Goal: Task Accomplishment & Management: Manage account settings

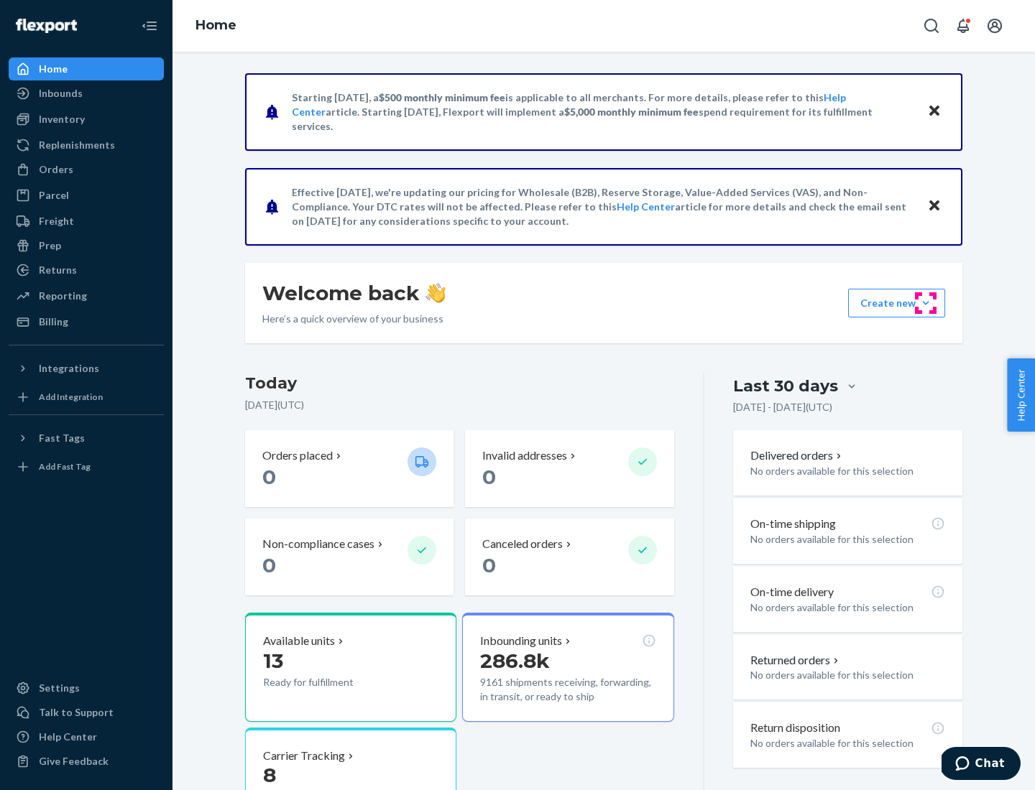
click at [925, 303] on button "Create new Create new inbound Create new order Create new product" at bounding box center [896, 303] width 97 height 29
click at [86, 93] on div "Inbounds" at bounding box center [86, 93] width 152 height 20
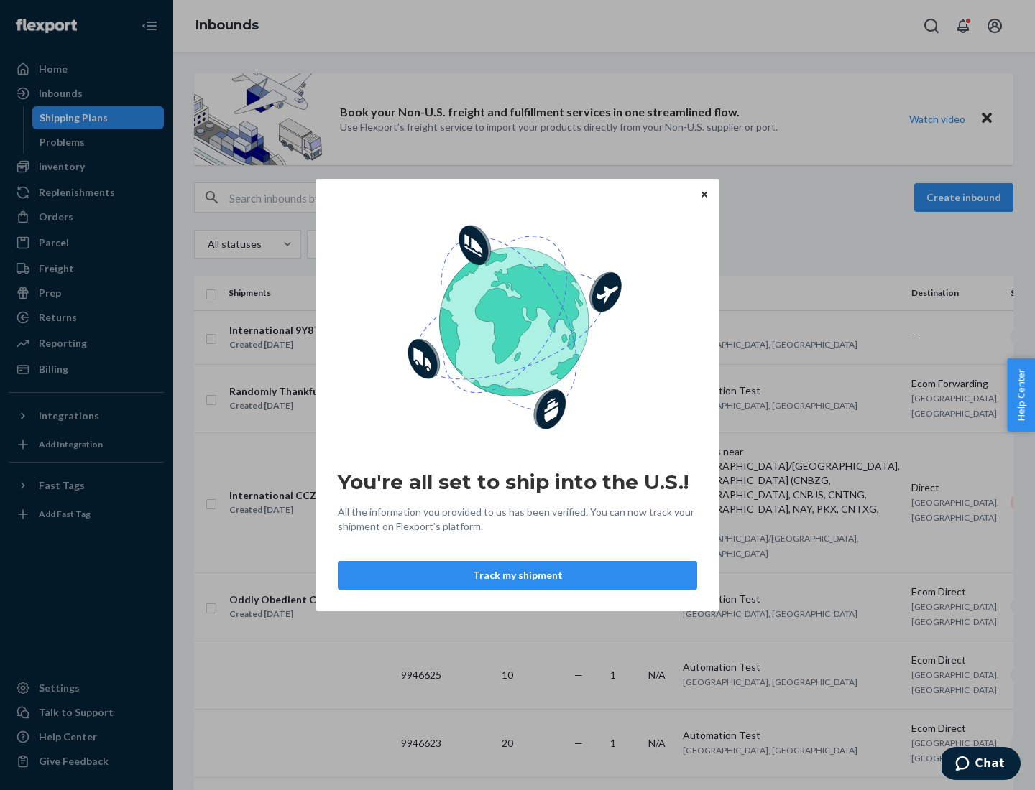
click at [703, 194] on icon "Close" at bounding box center [704, 194] width 6 height 6
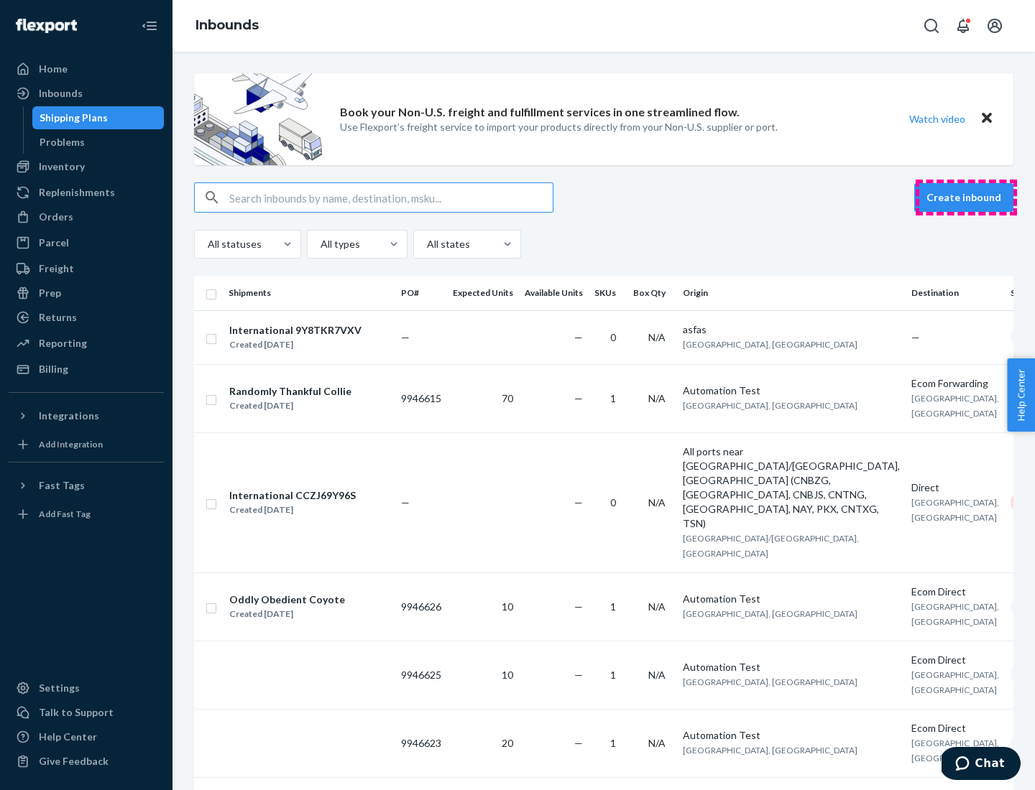
click at [966, 198] on button "Create inbound" at bounding box center [963, 197] width 99 height 29
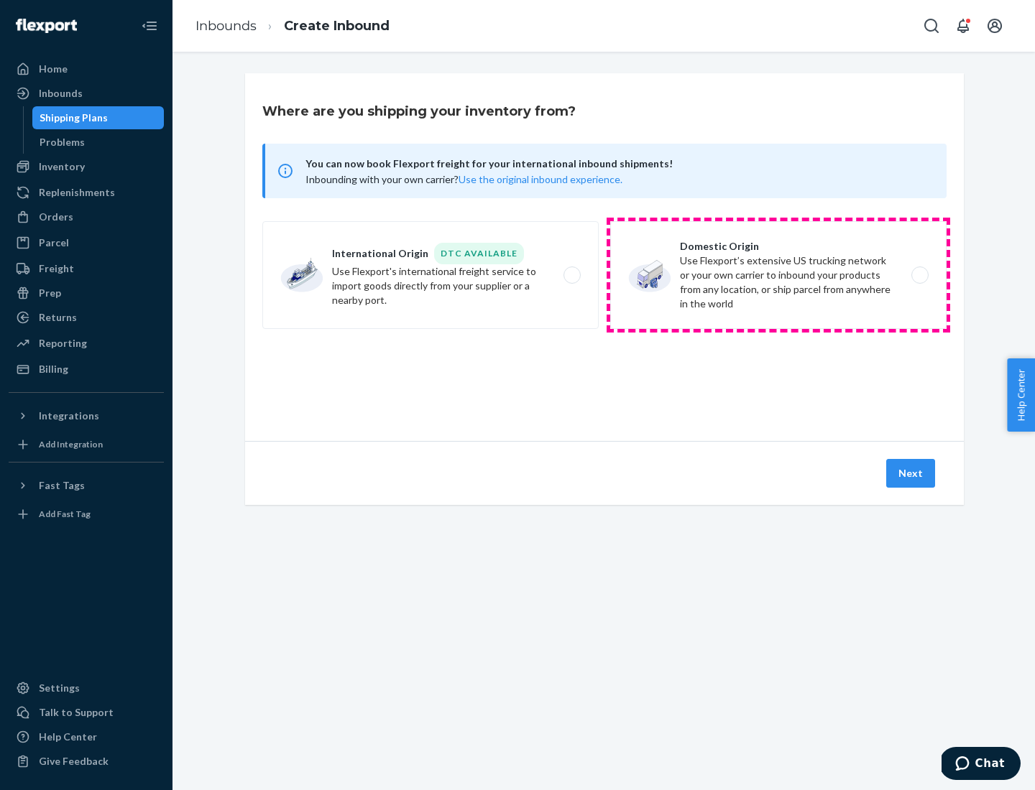
click at [778, 275] on label "Domestic Origin Use Flexport’s extensive US trucking network or your own carrie…" at bounding box center [778, 275] width 336 height 108
click at [919, 275] on input "Domestic Origin Use Flexport’s extensive US trucking network or your own carrie…" at bounding box center [923, 275] width 9 height 9
radio input "true"
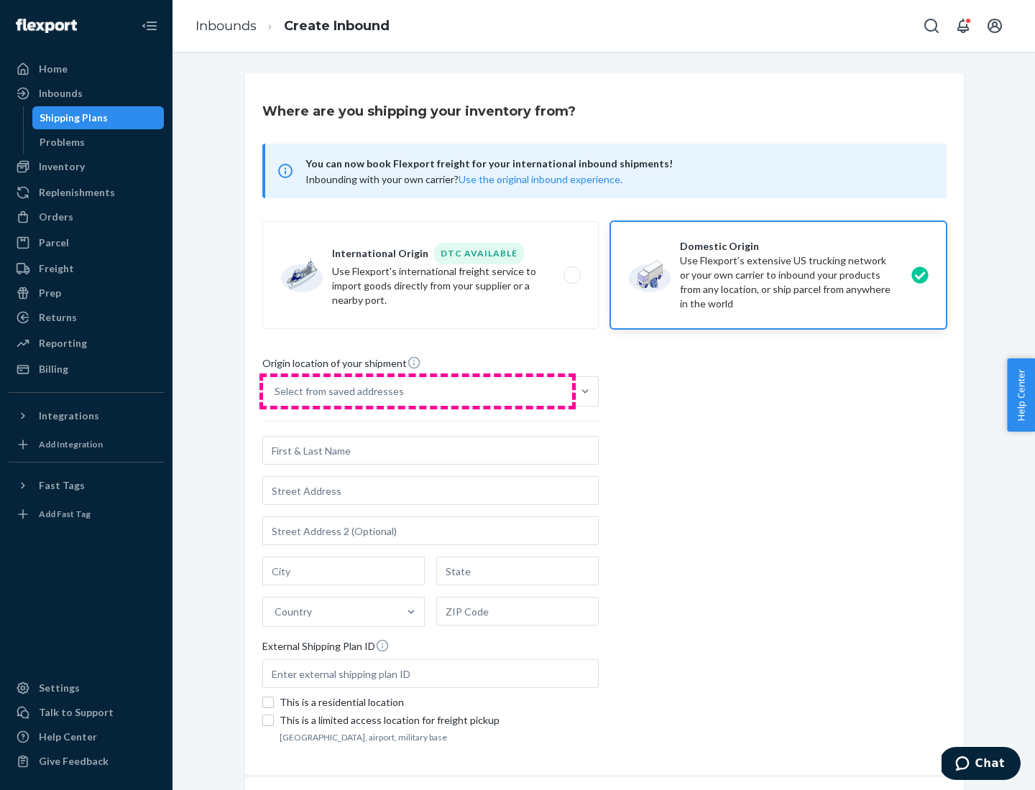
click at [417, 392] on div "Select from saved addresses" at bounding box center [417, 391] width 309 height 29
click at [276, 392] on input "Select from saved addresses" at bounding box center [274, 391] width 1 height 14
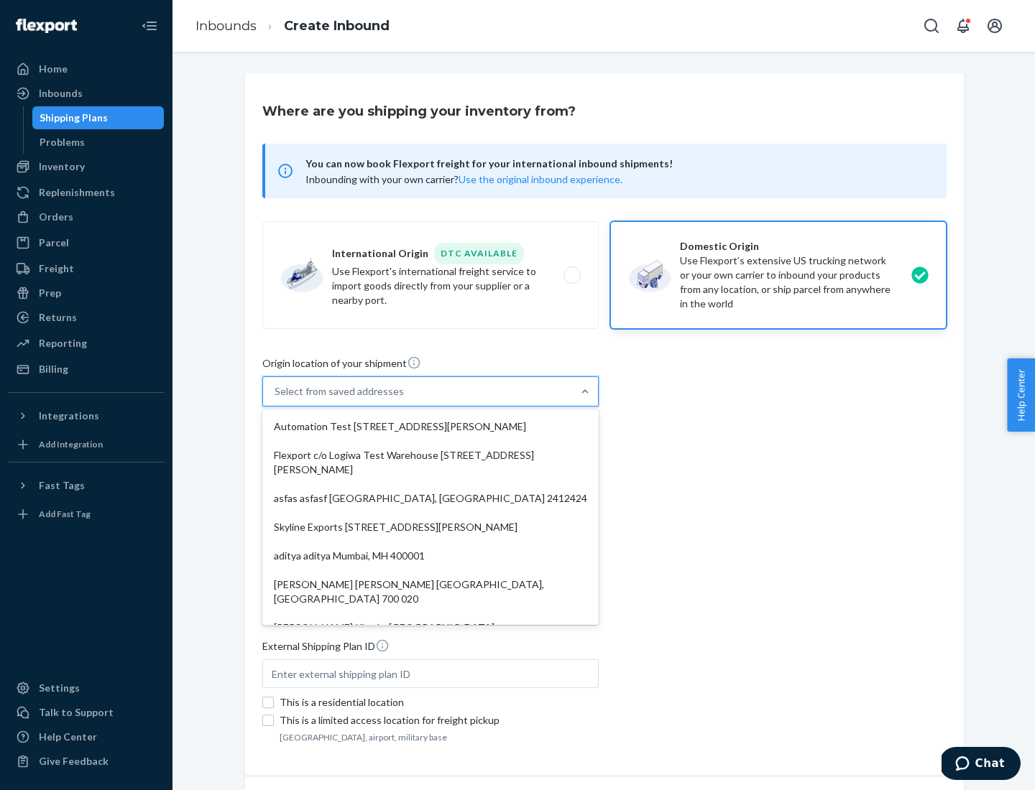
scroll to position [6, 0]
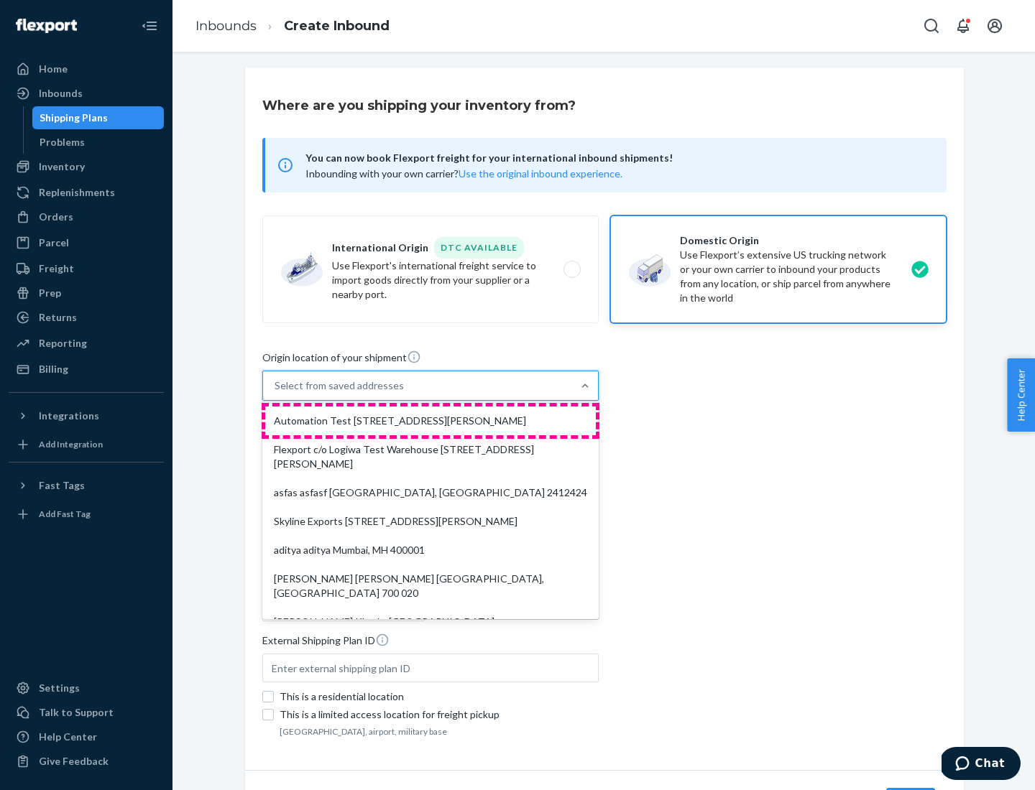
click at [430, 421] on div "Automation Test [STREET_ADDRESS][PERSON_NAME]" at bounding box center [430, 421] width 330 height 29
click at [276, 393] on input "option Automation Test [STREET_ADDRESS][PERSON_NAME]. 9 results available. Use …" at bounding box center [274, 386] width 1 height 14
type input "Automation Test"
type input "9th Floor"
type input "[GEOGRAPHIC_DATA]"
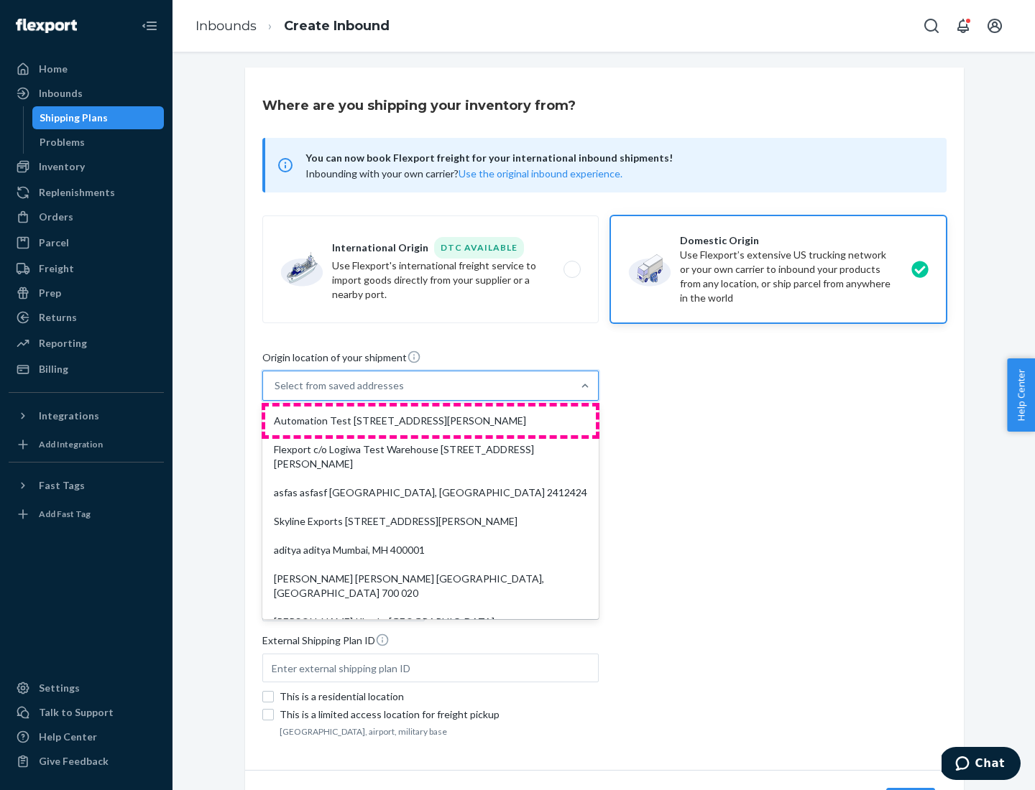
type input "CA"
type input "94104"
type input "[STREET_ADDRESS][PERSON_NAME]"
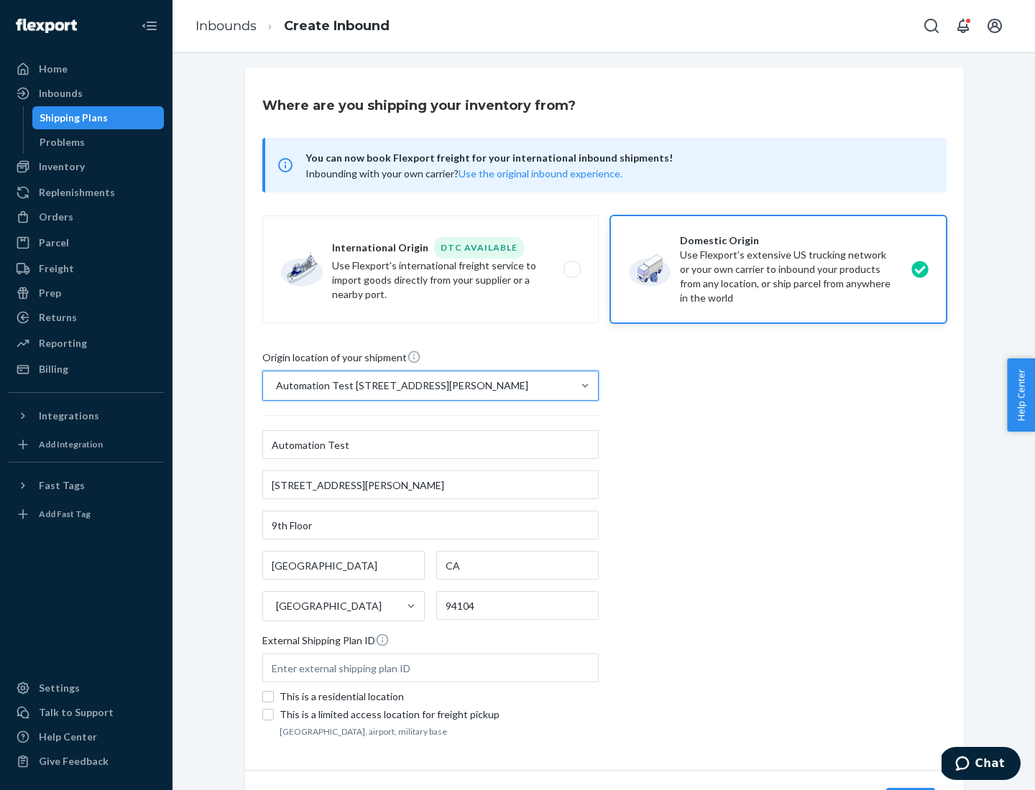
scroll to position [84, 0]
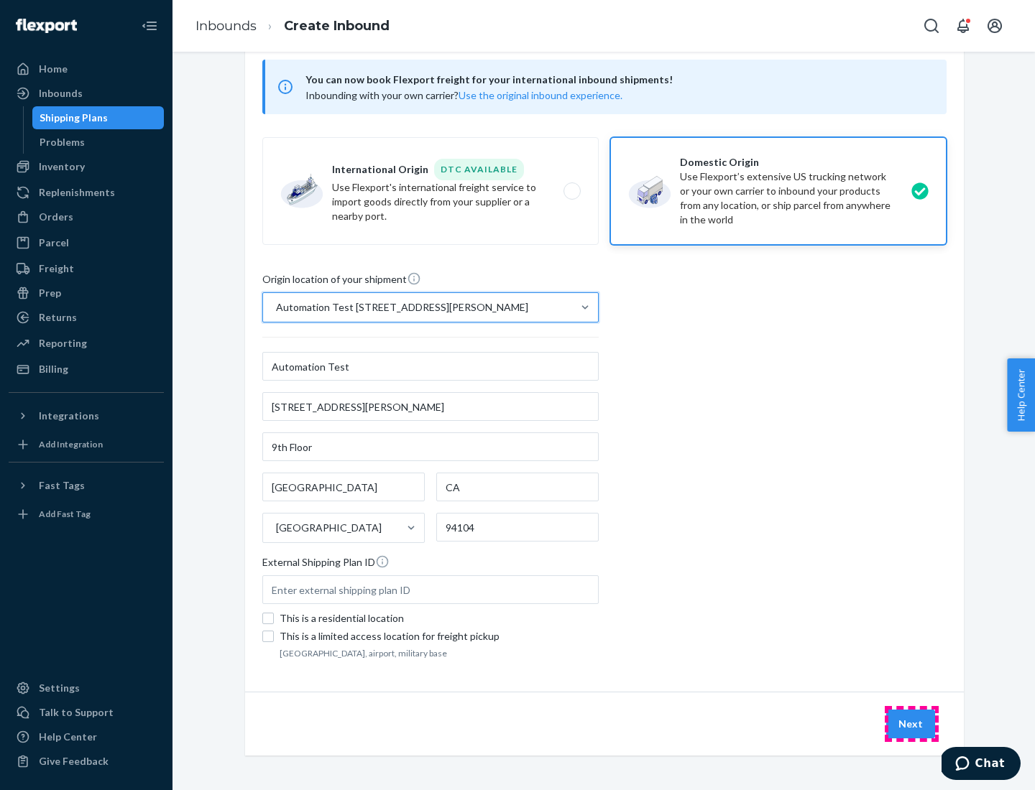
click at [911, 724] on button "Next" at bounding box center [910, 724] width 49 height 29
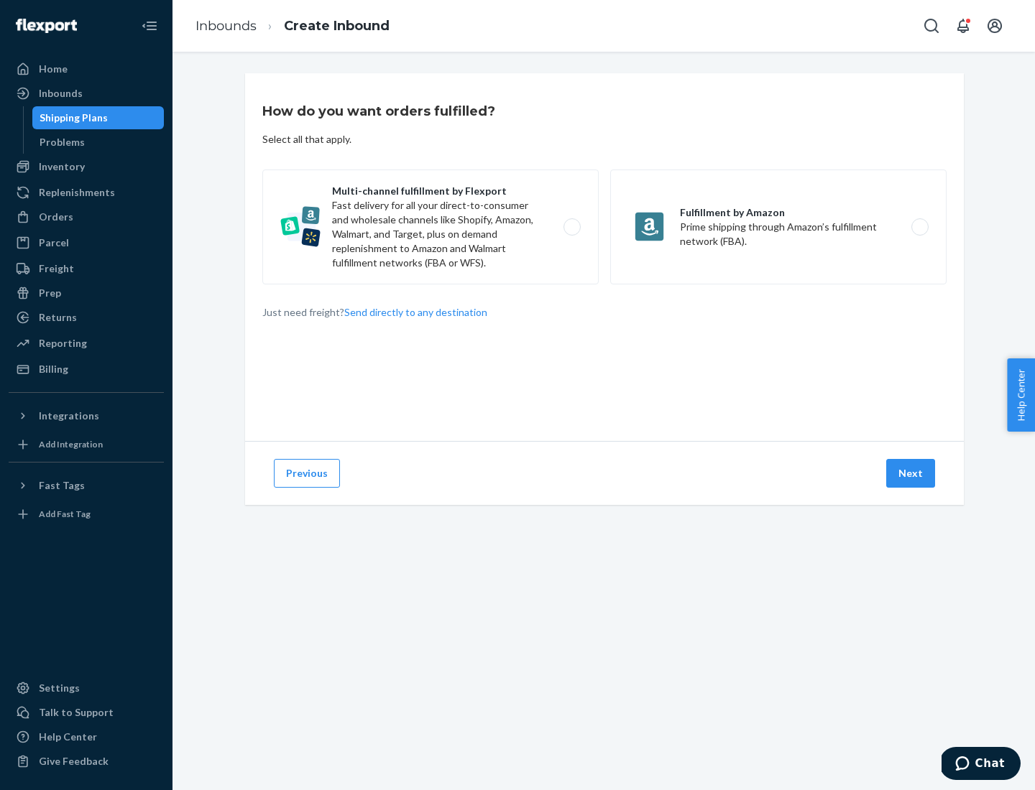
click at [430, 227] on label "Multi-channel fulfillment by Flexport Fast delivery for all your direct-to-cons…" at bounding box center [430, 227] width 336 height 115
click at [571, 227] on input "Multi-channel fulfillment by Flexport Fast delivery for all your direct-to-cons…" at bounding box center [575, 227] width 9 height 9
radio input "true"
click at [911, 473] on button "Next" at bounding box center [910, 473] width 49 height 29
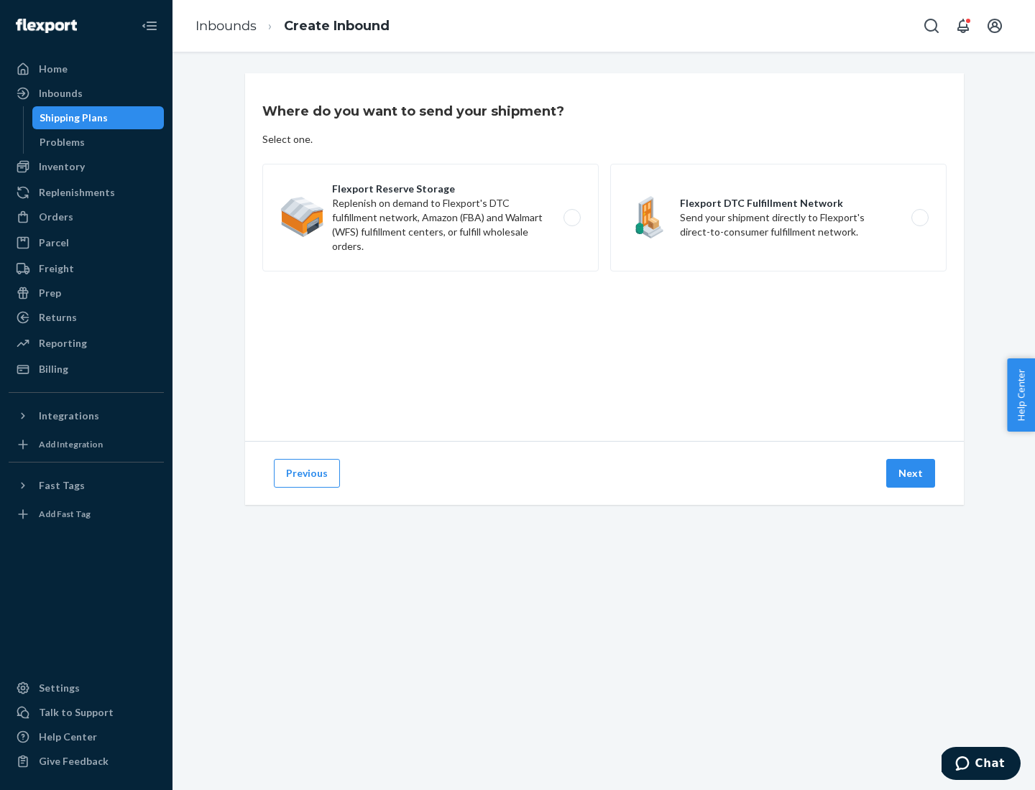
click at [430, 218] on label "Flexport Reserve Storage Replenish on demand to Flexport's DTC fulfillment netw…" at bounding box center [430, 218] width 336 height 108
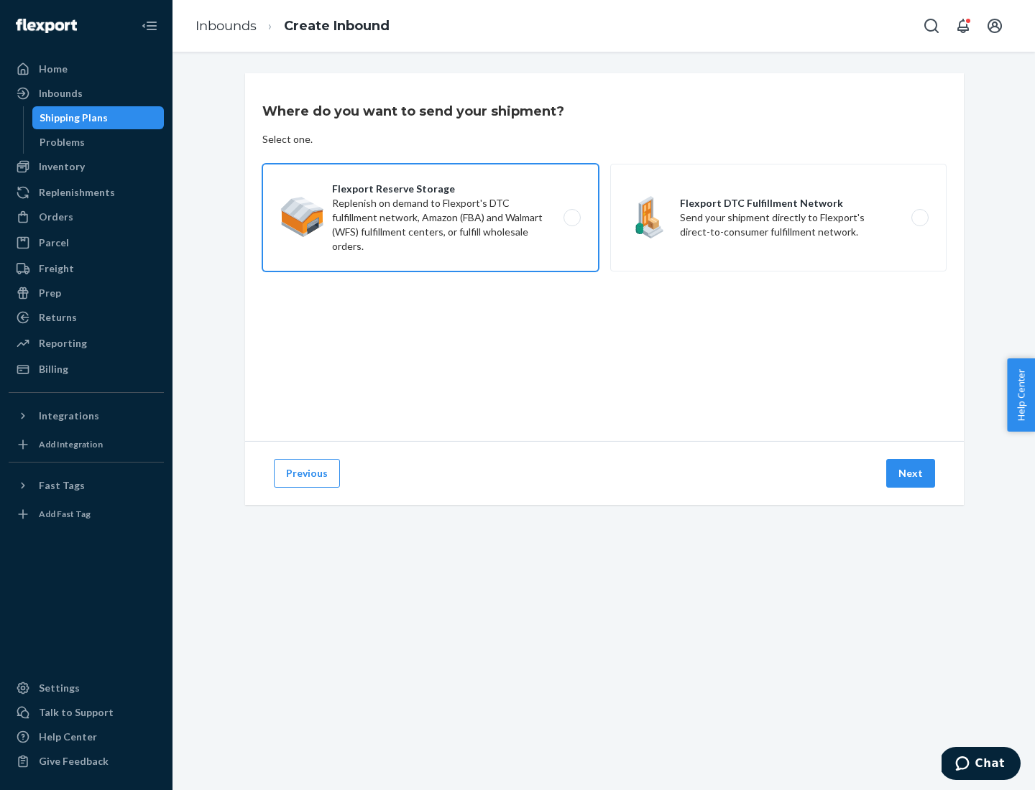
click at [571, 218] on input "Flexport Reserve Storage Replenish on demand to Flexport's DTC fulfillment netw…" at bounding box center [575, 217] width 9 height 9
radio input "true"
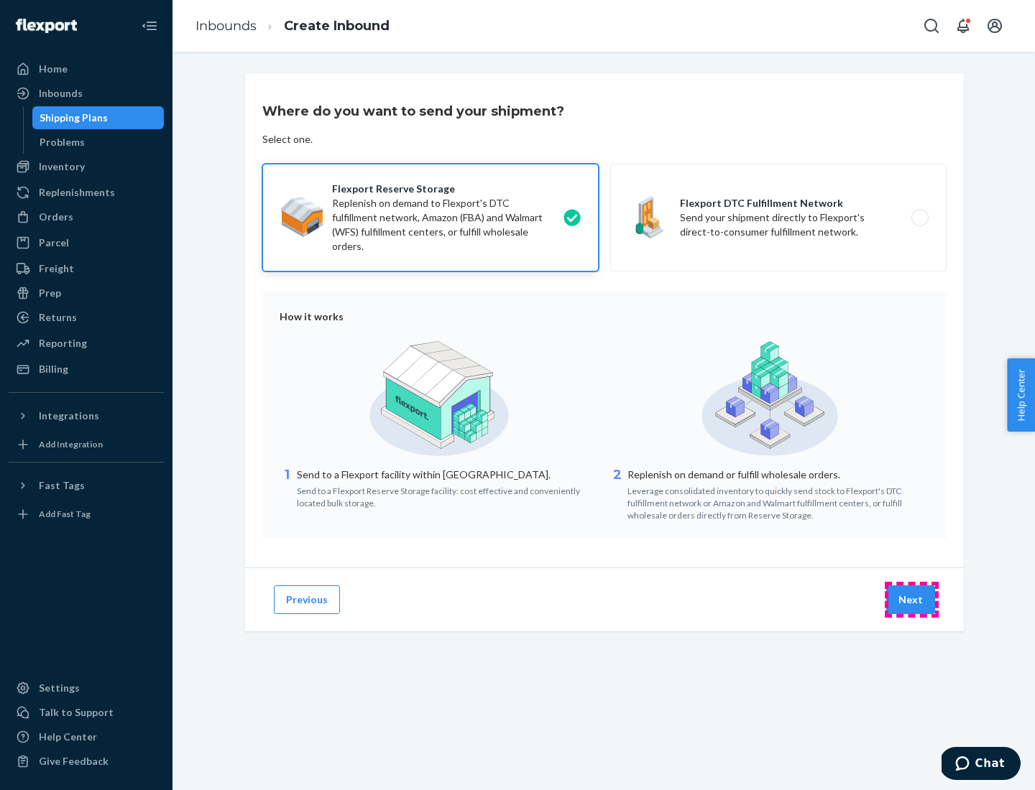
click at [911, 600] on button "Next" at bounding box center [910, 600] width 49 height 29
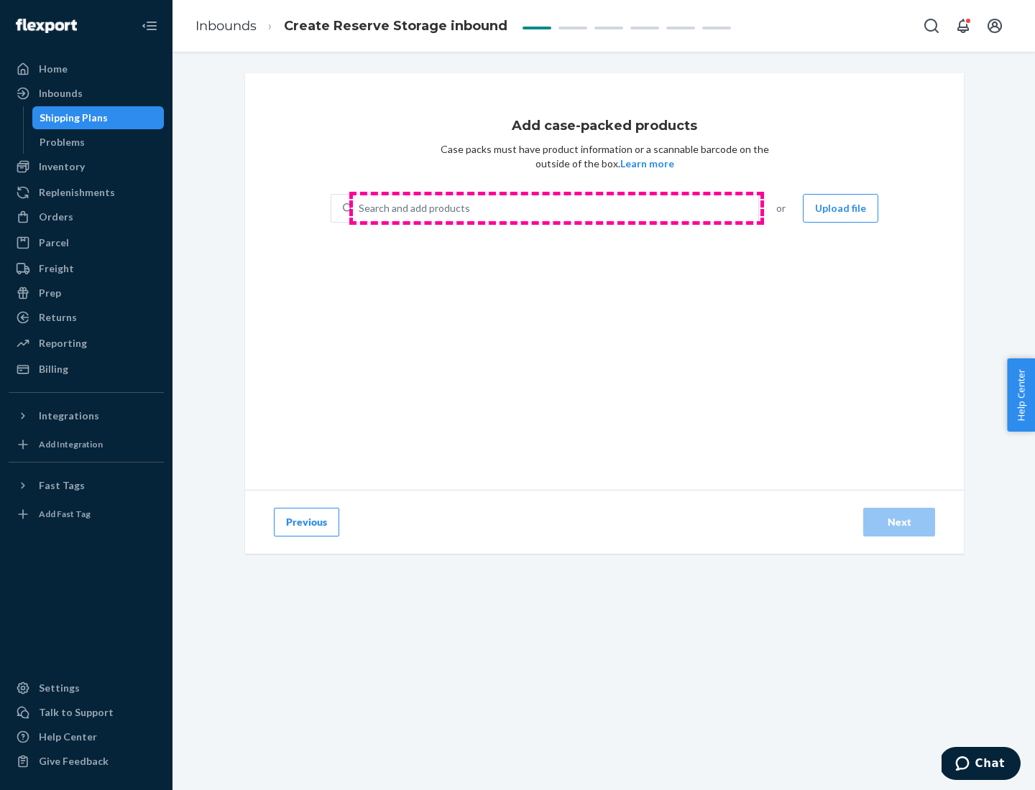
click at [556, 208] on div "Search and add products" at bounding box center [555, 208] width 405 height 26
click at [360, 208] on input "Search and add products" at bounding box center [359, 208] width 1 height 14
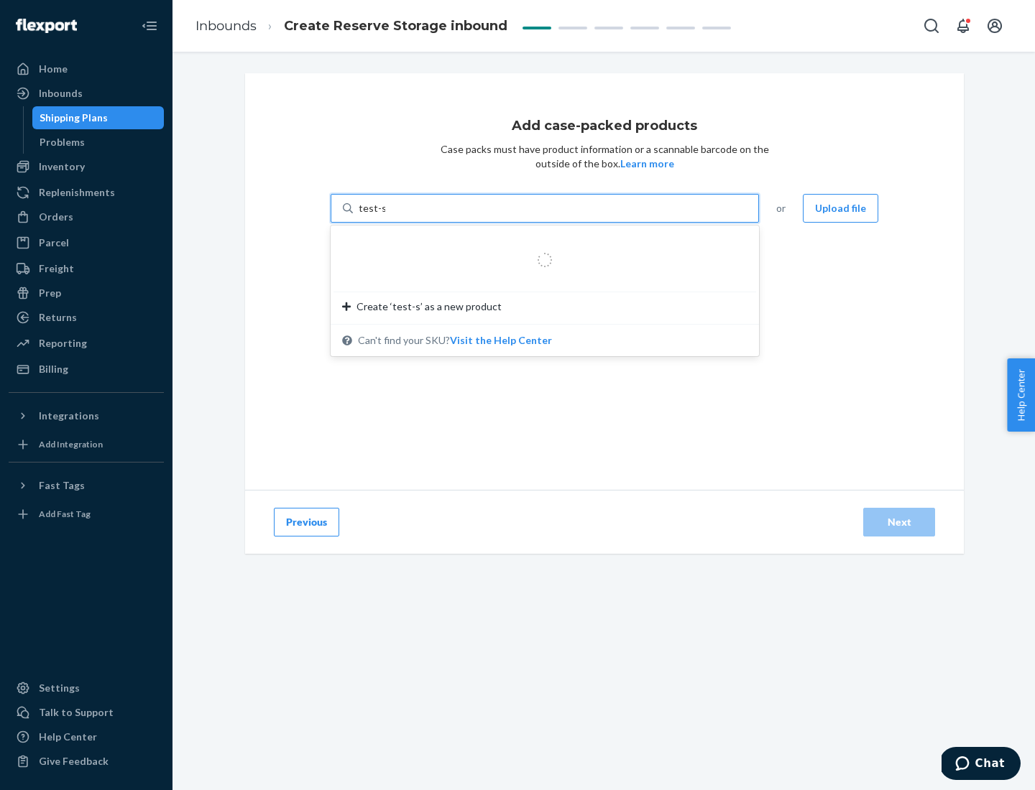
type input "test-syn"
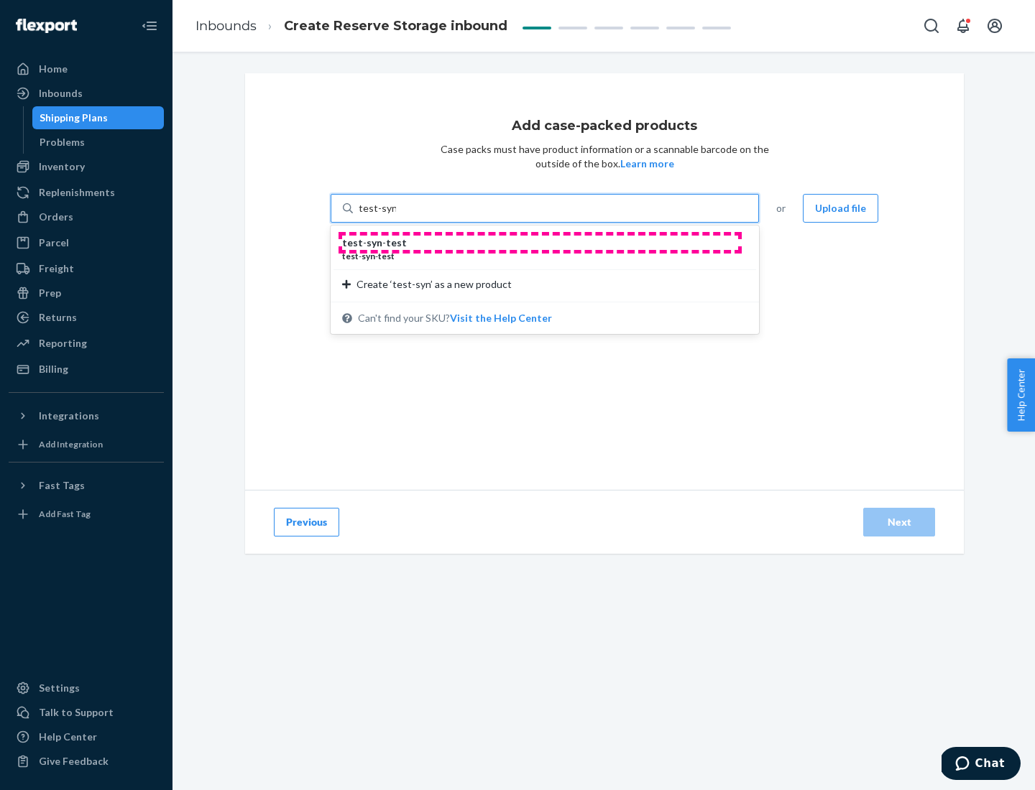
click at [540, 243] on div "test - syn - test" at bounding box center [539, 243] width 394 height 14
click at [396, 216] on input "test-syn" at bounding box center [377, 208] width 37 height 14
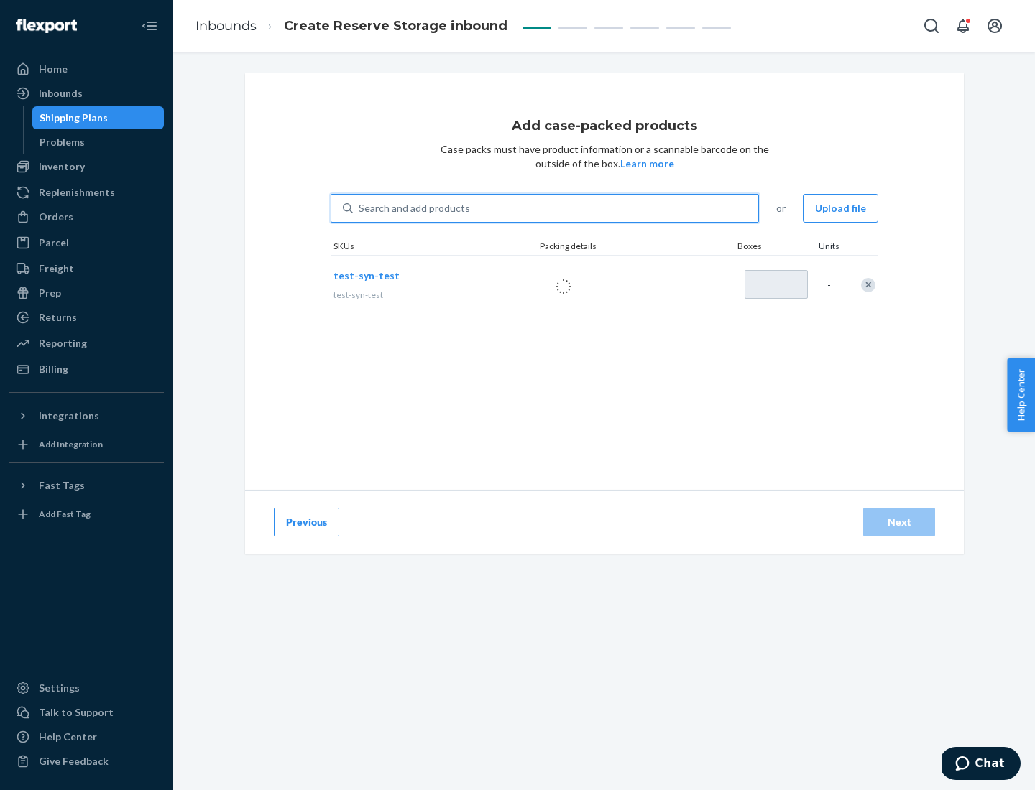
type input "1"
click at [899, 522] on div "Next" at bounding box center [898, 522] width 47 height 14
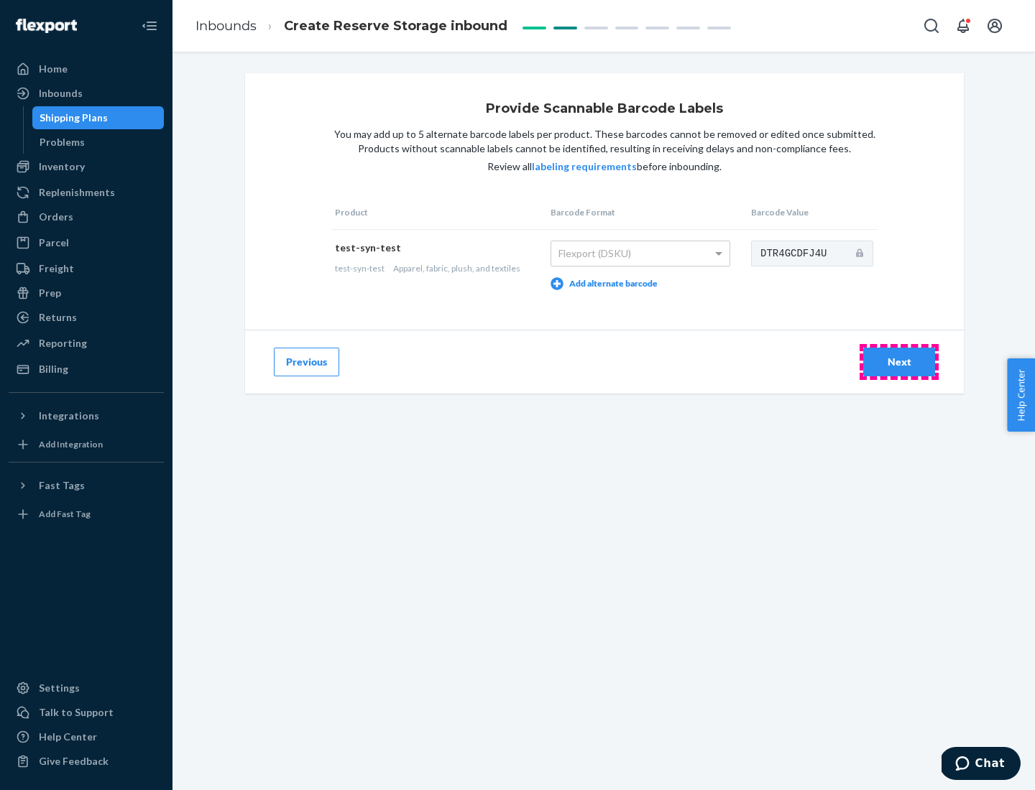
click at [899, 361] on div "Next" at bounding box center [898, 362] width 47 height 14
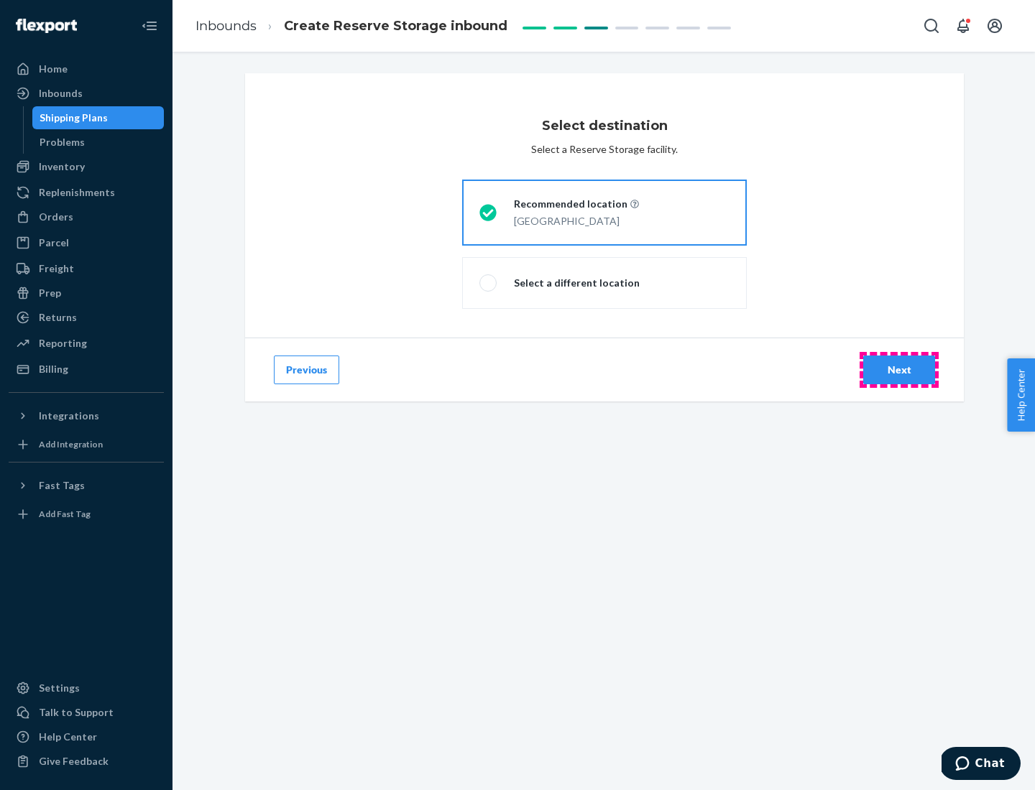
click at [899, 370] on div "Next" at bounding box center [898, 370] width 47 height 14
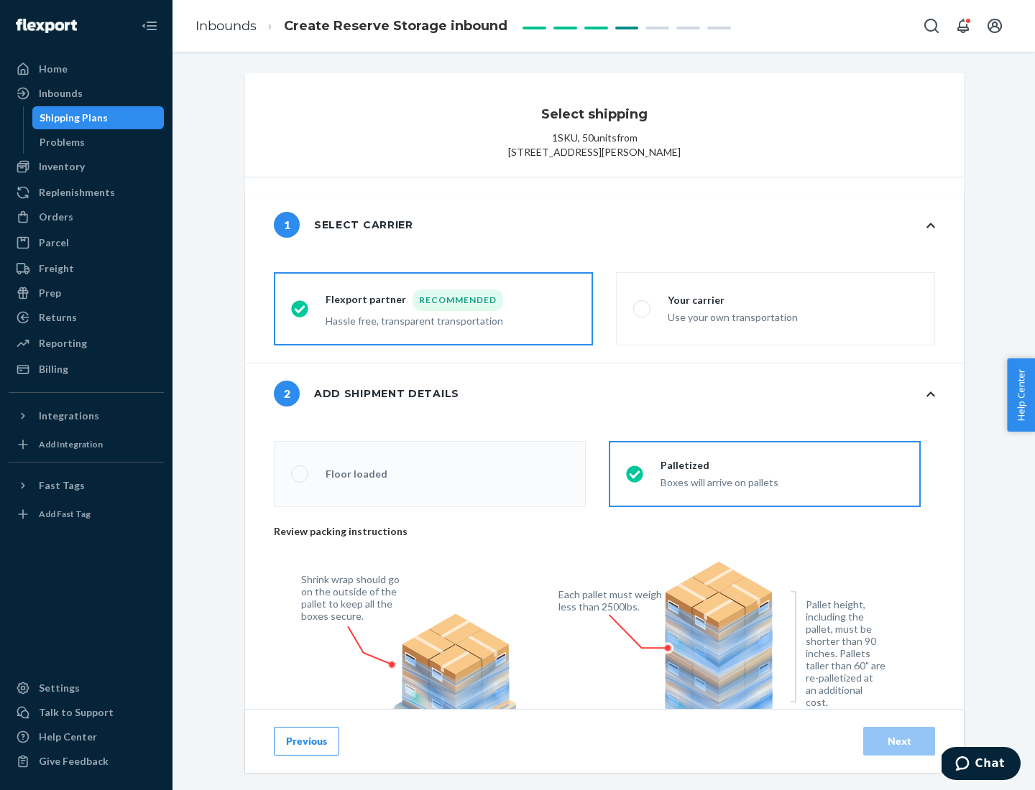
radio input "false"
type input "1"
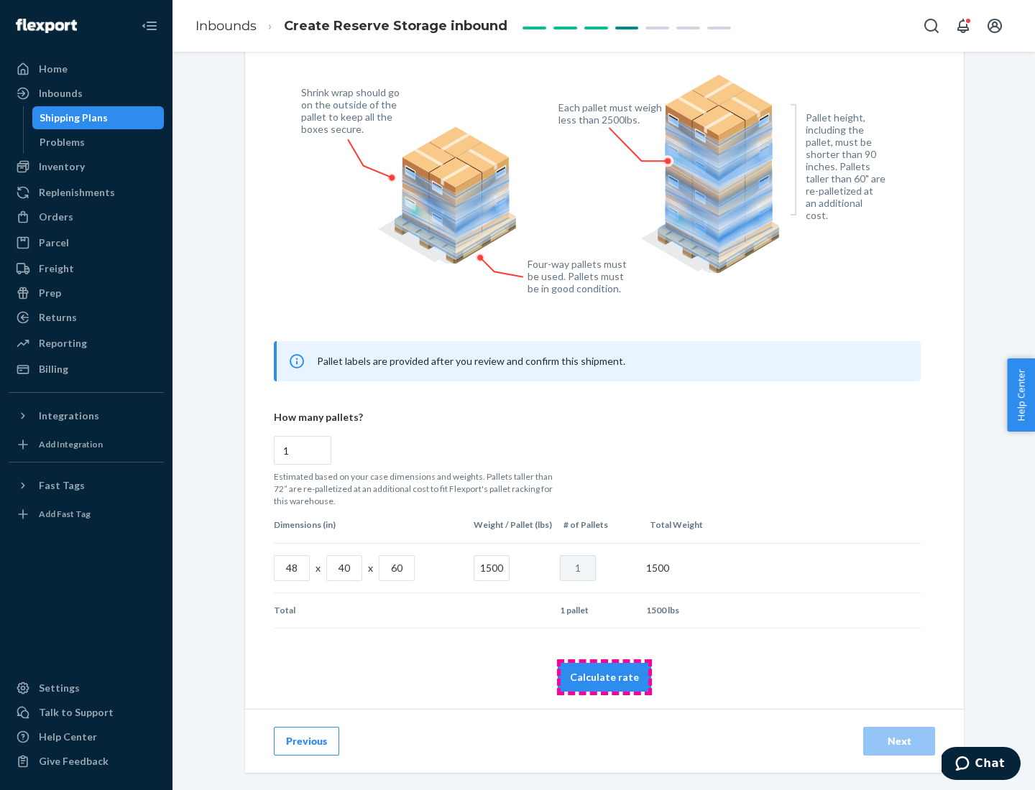
click at [604, 677] on button "Calculate rate" at bounding box center [604, 677] width 93 height 29
radio input "false"
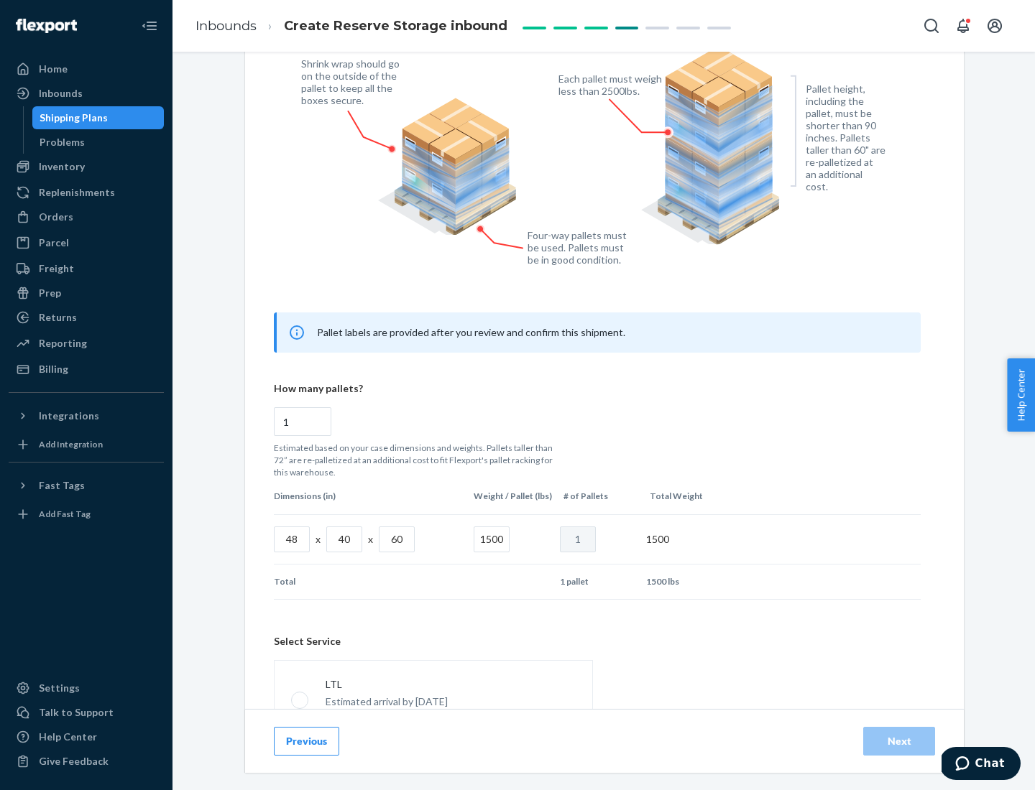
scroll to position [635, 0]
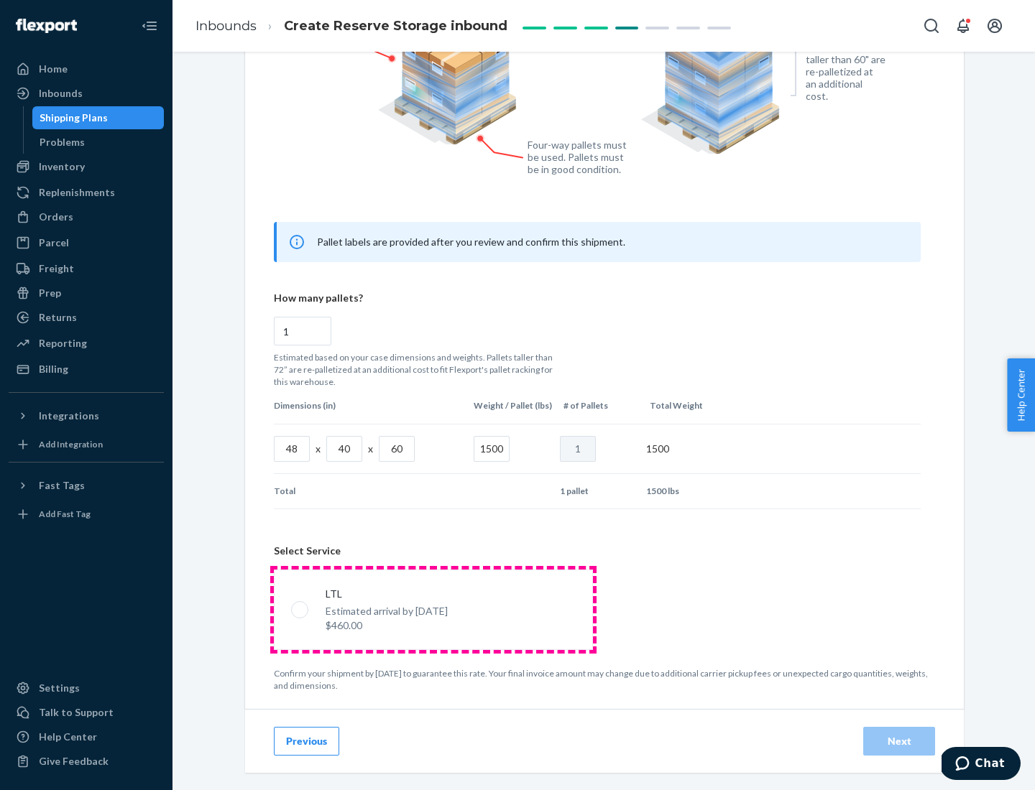
click at [433, 609] on p "Estimated arrival by [DATE]" at bounding box center [386, 611] width 122 height 14
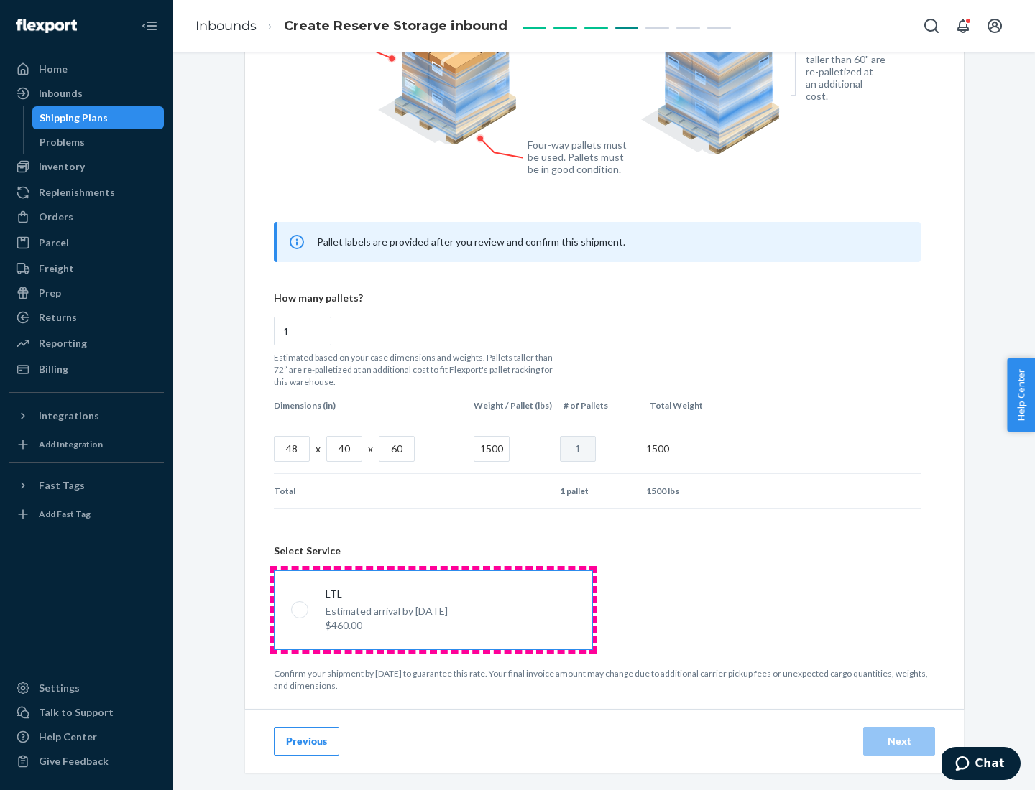
click at [300, 609] on input "LTL Estimated arrival by [DATE] $460.00" at bounding box center [295, 609] width 9 height 9
radio input "true"
radio input "false"
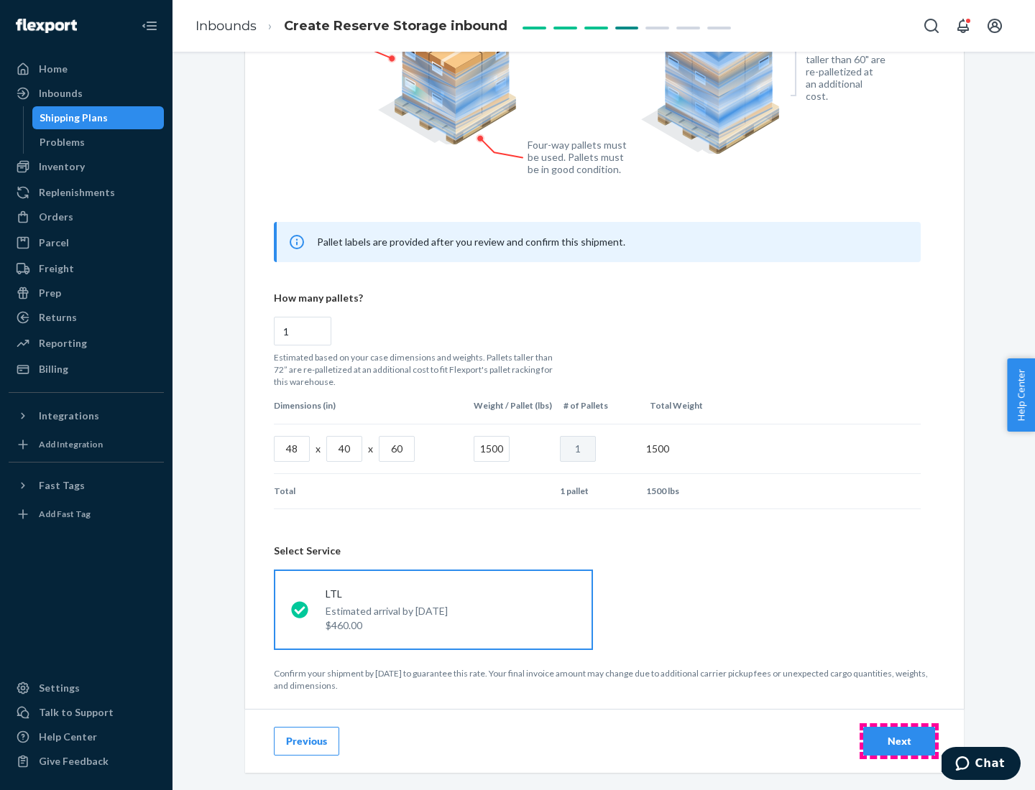
click at [899, 741] on div "Next" at bounding box center [898, 741] width 47 height 14
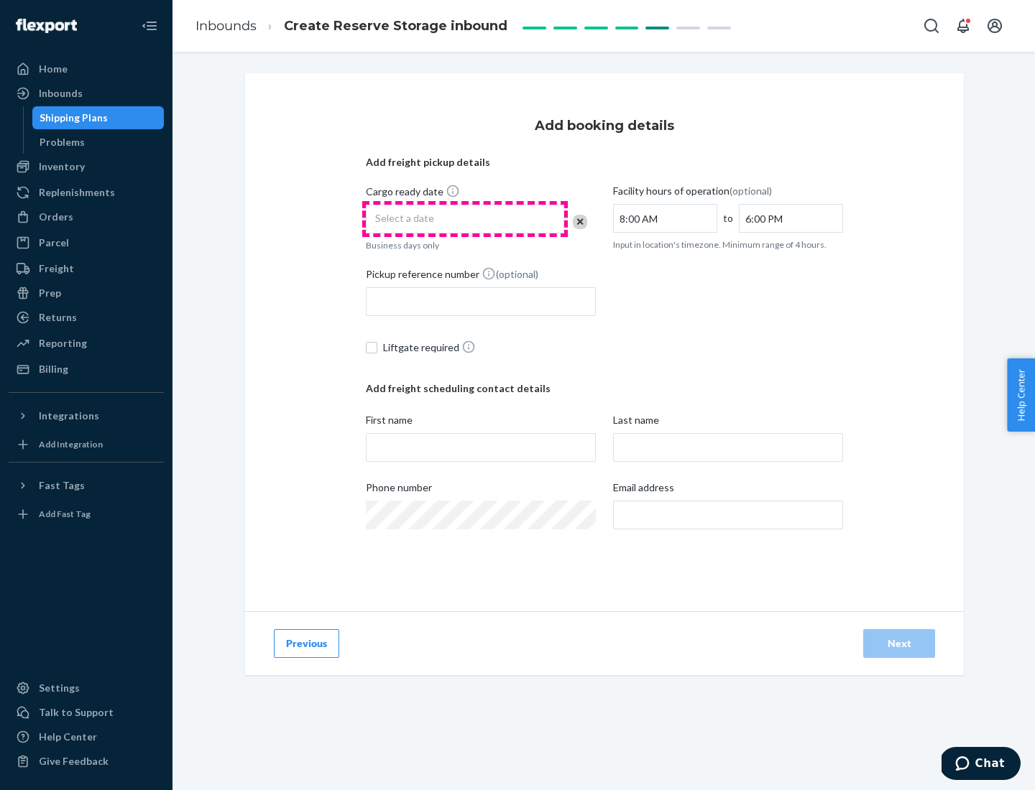
click at [465, 219] on div "Select a date" at bounding box center [465, 219] width 198 height 29
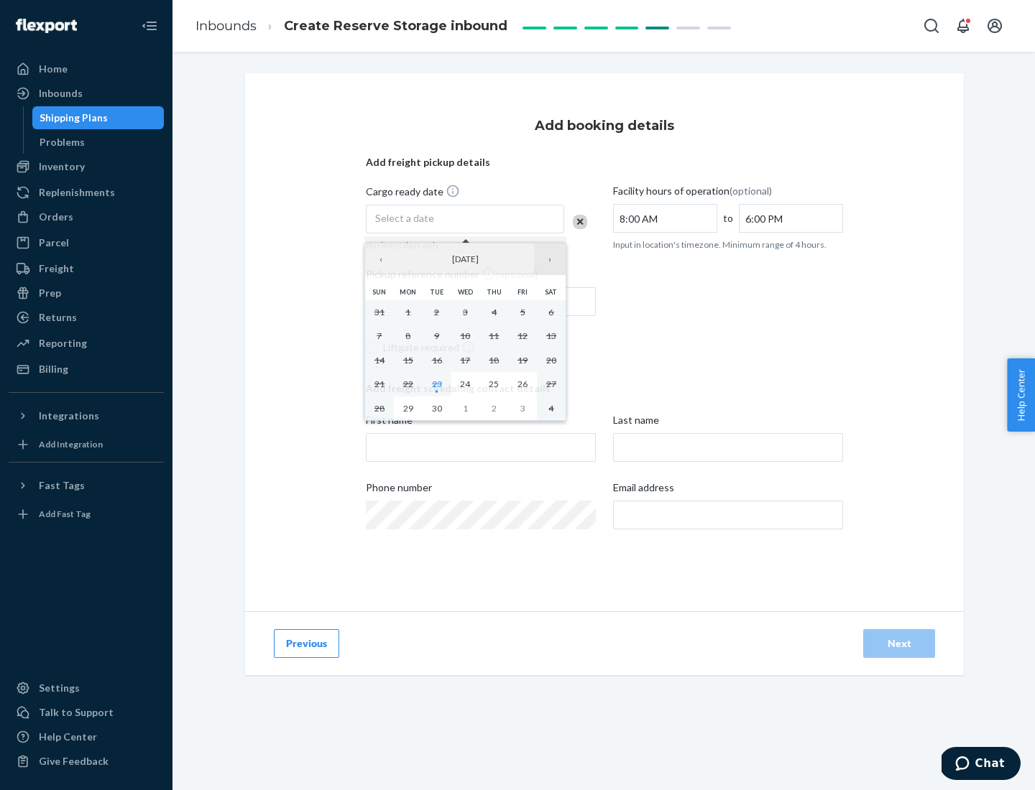
click at [550, 259] on button "›" at bounding box center [550, 260] width 32 height 32
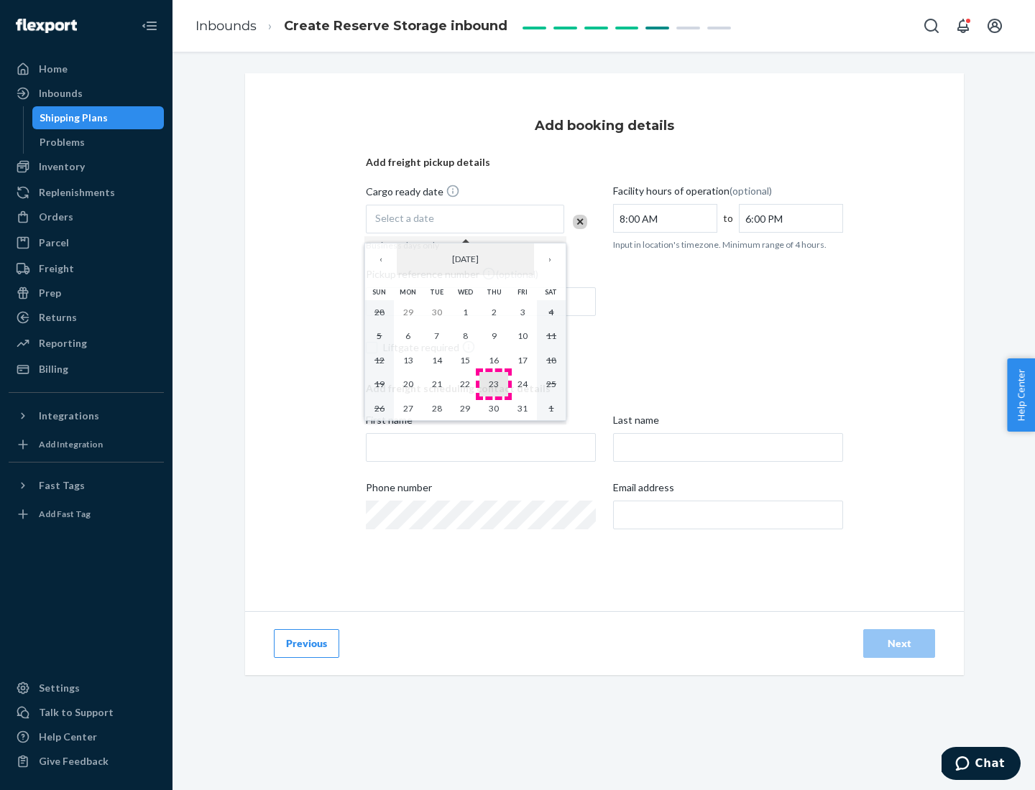
click at [494, 384] on abbr "23" at bounding box center [494, 384] width 10 height 11
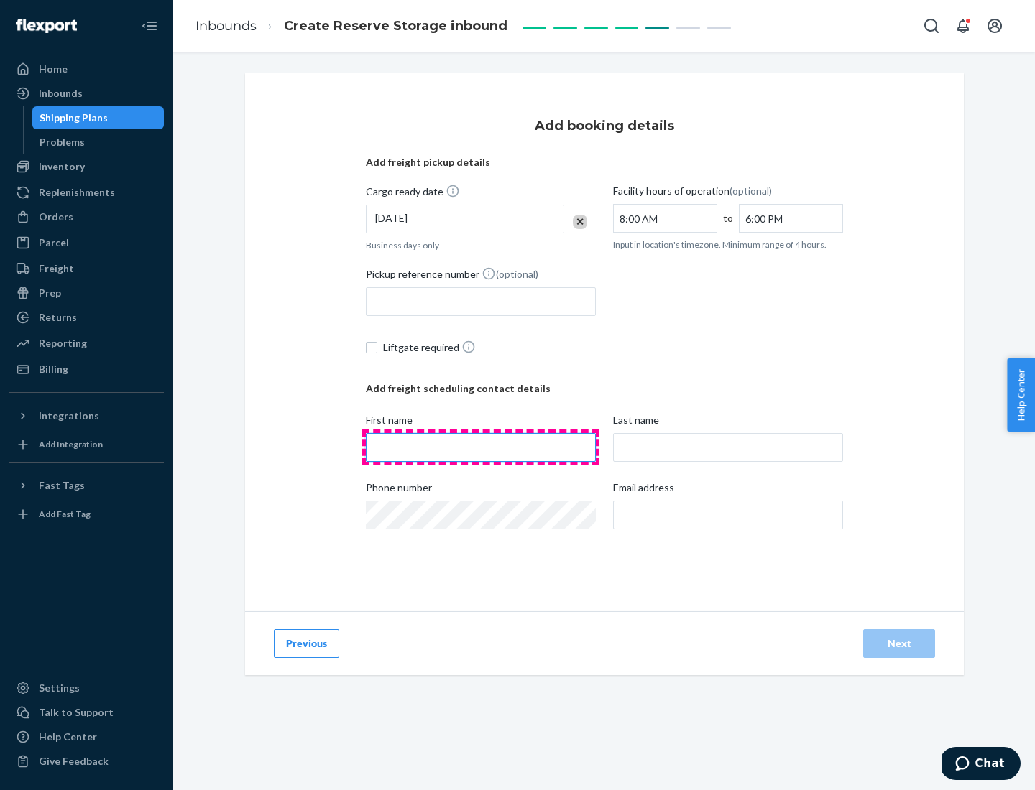
click at [481, 448] on input "First name" at bounding box center [481, 447] width 230 height 29
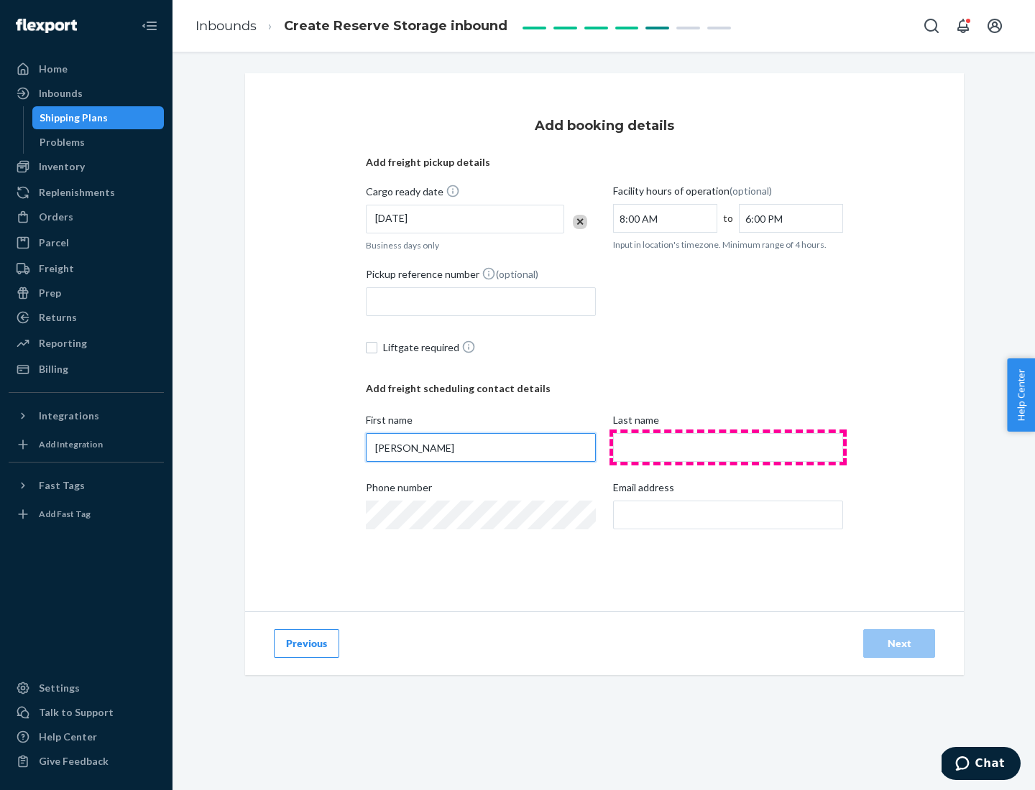
type input "[PERSON_NAME]"
click at [728, 448] on input "Last name" at bounding box center [728, 447] width 230 height 29
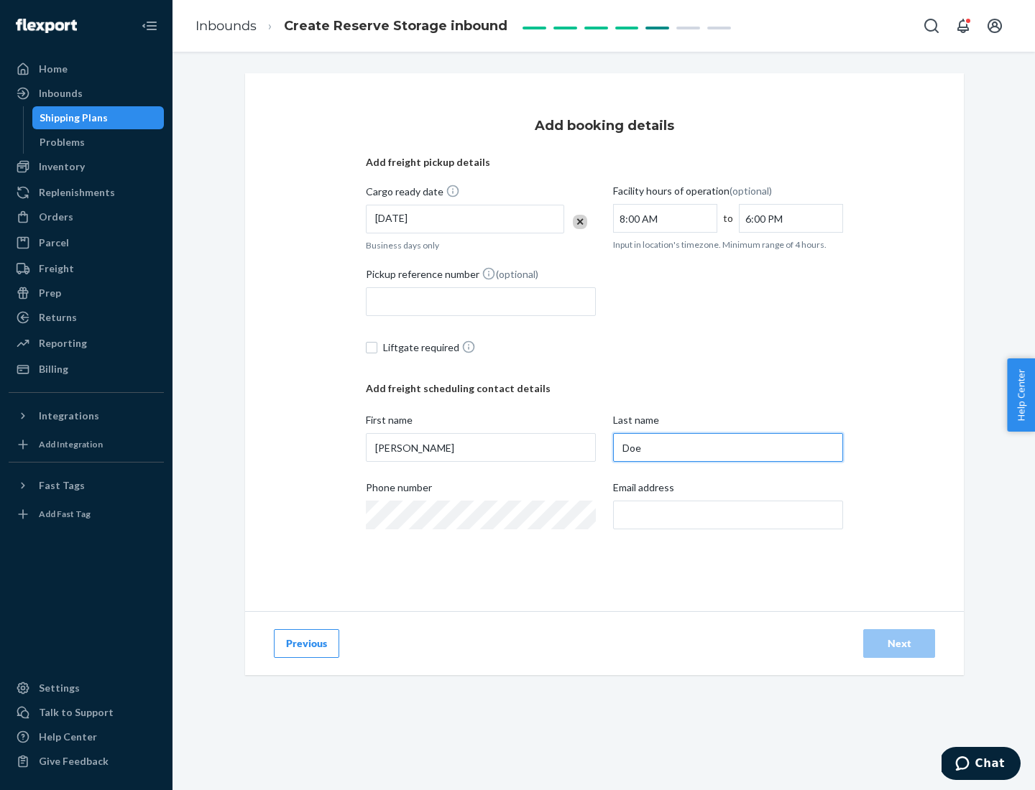
type input "Doe"
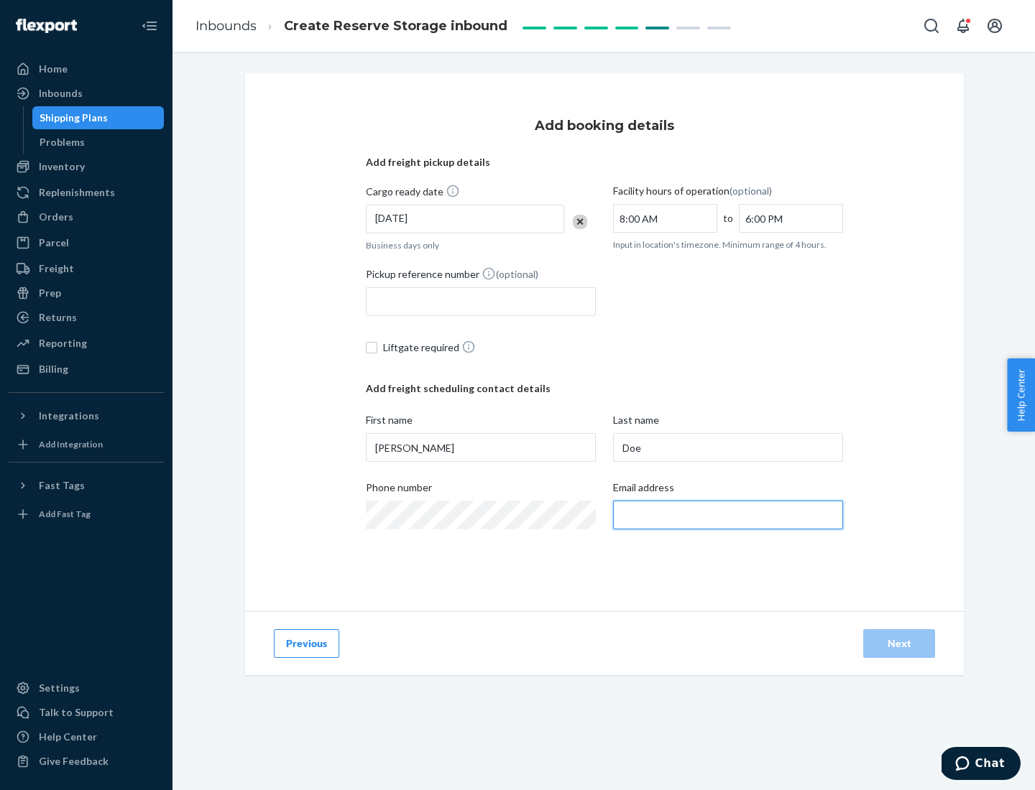
click at [728, 515] on input "Email address" at bounding box center [728, 515] width 230 height 29
type input "[EMAIL_ADDRESS][DOMAIN_NAME]"
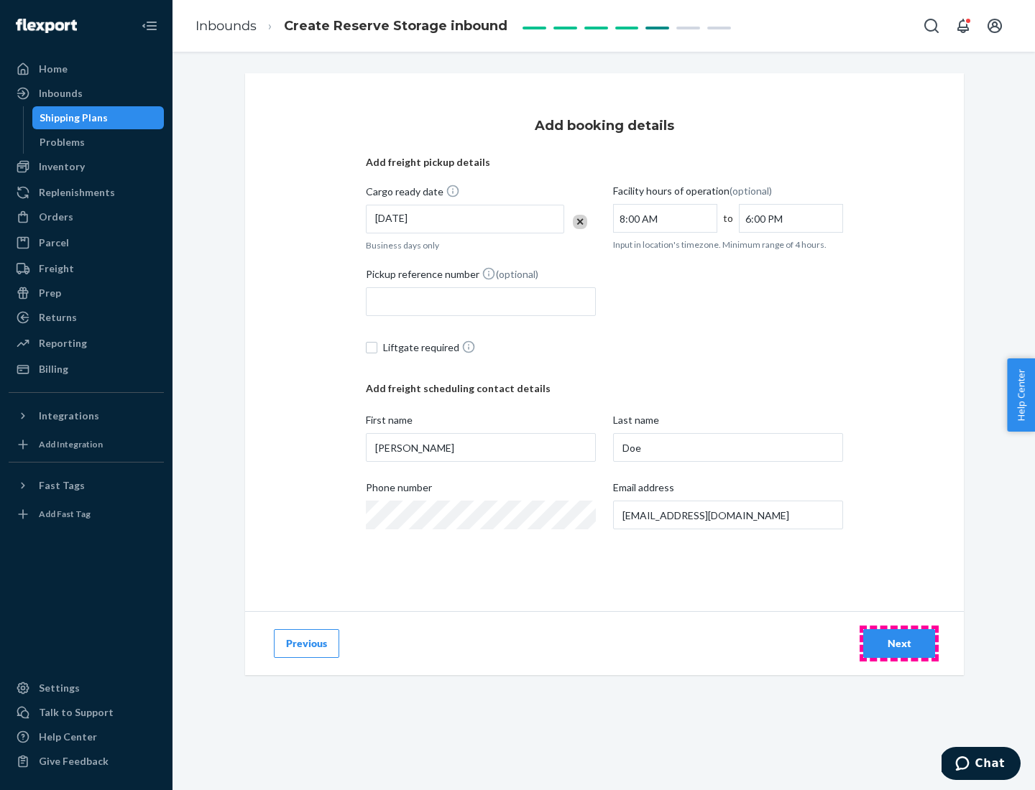
click at [899, 644] on div "Next" at bounding box center [898, 644] width 47 height 14
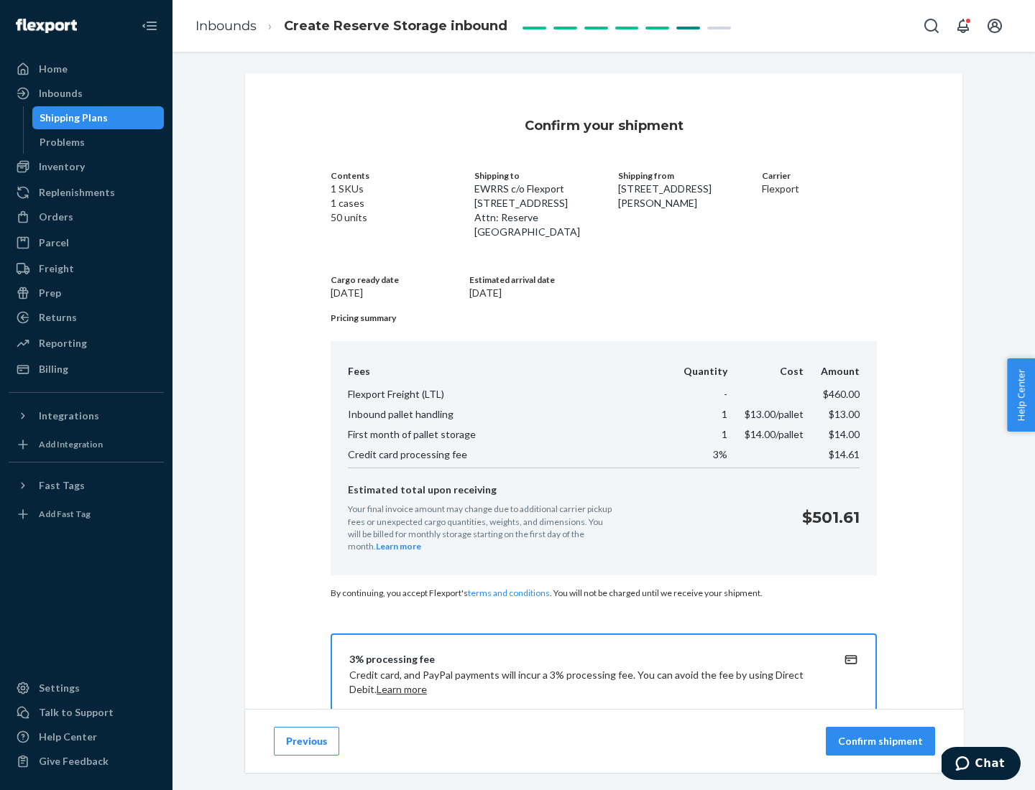
scroll to position [207, 0]
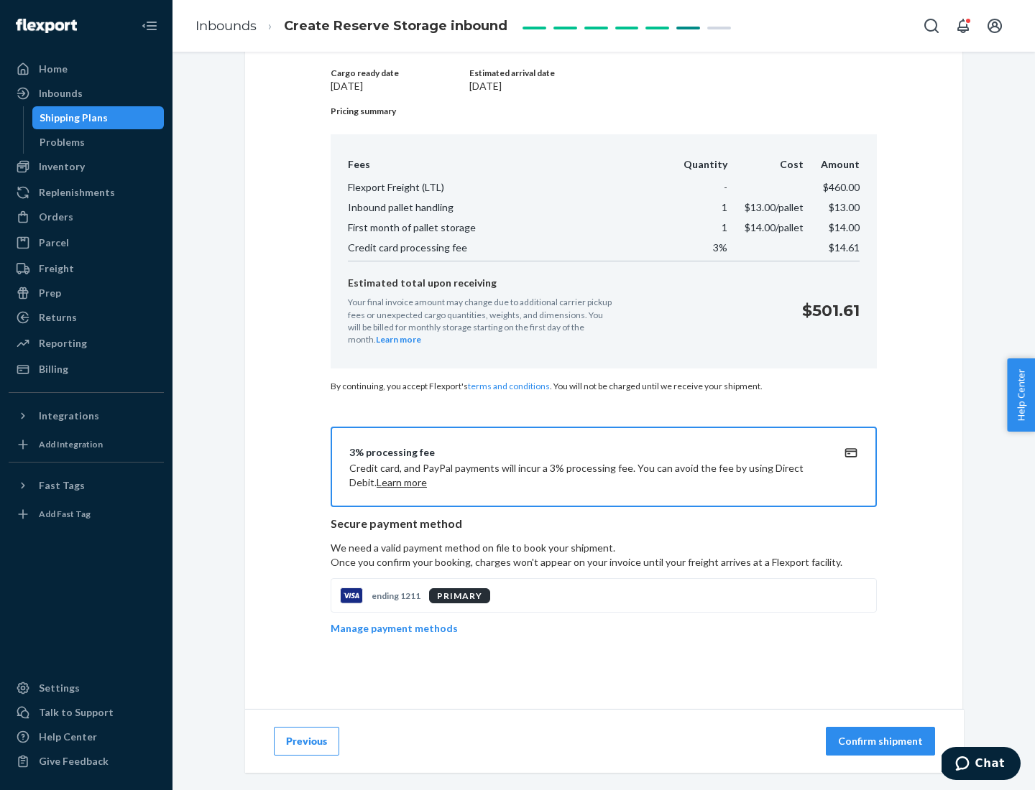
click at [882, 741] on p "Confirm shipment" at bounding box center [880, 741] width 85 height 14
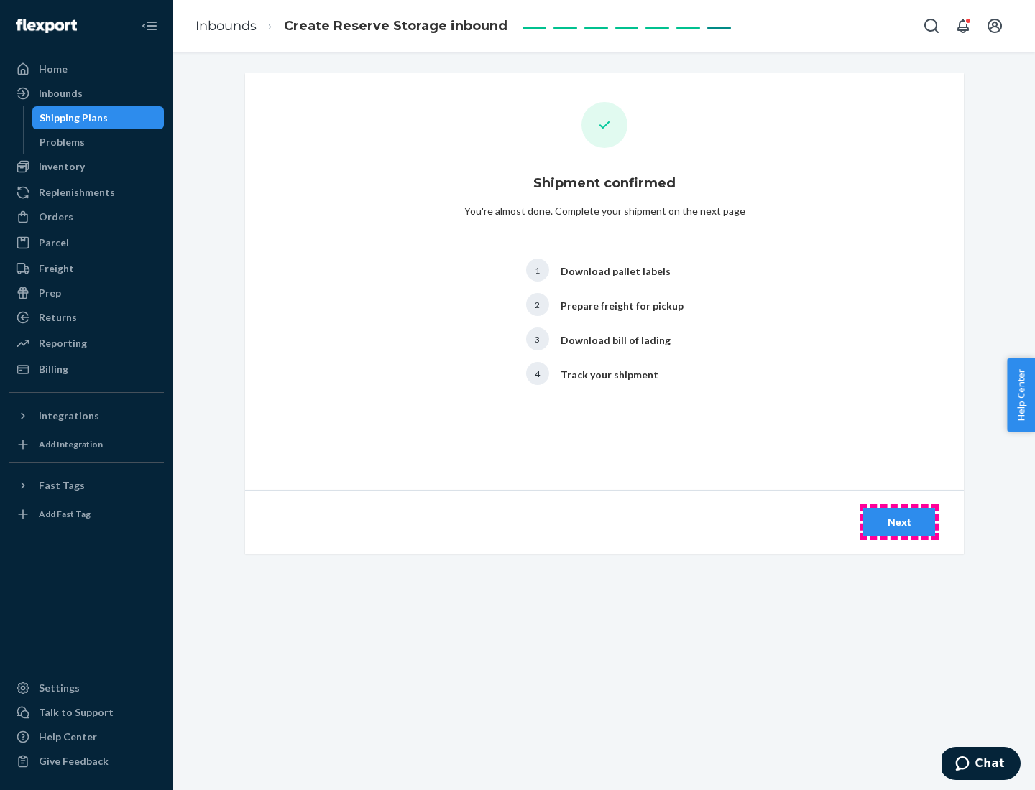
click at [899, 522] on div "Next" at bounding box center [898, 522] width 47 height 14
